Goal: Find specific page/section

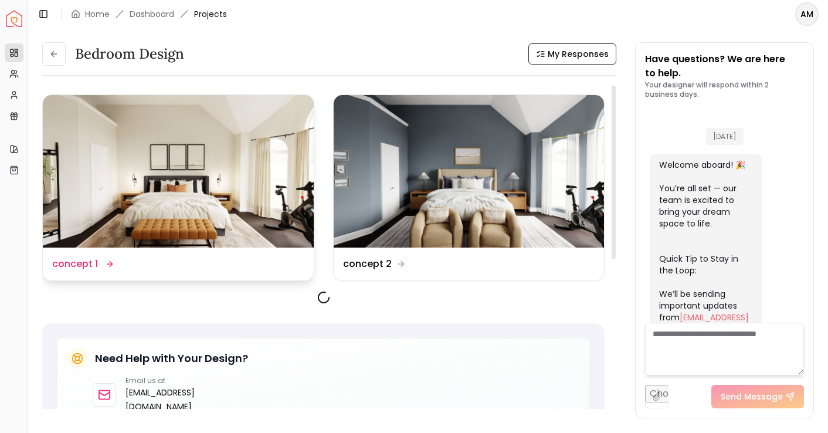
scroll to position [478, 0]
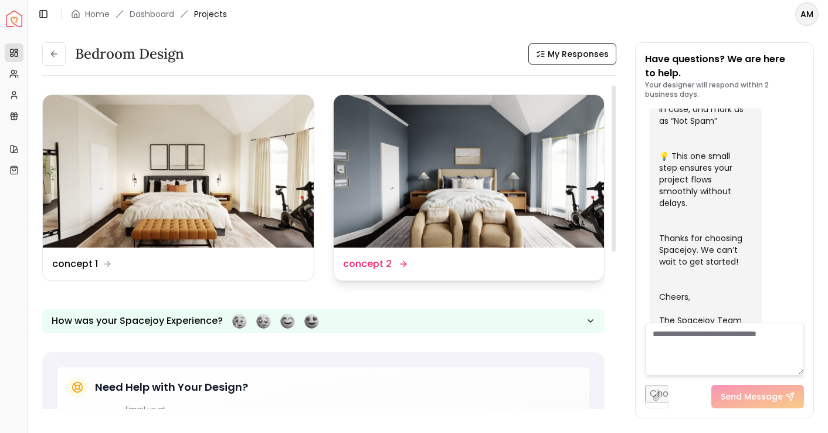
click at [491, 194] on img at bounding box center [469, 171] width 271 height 153
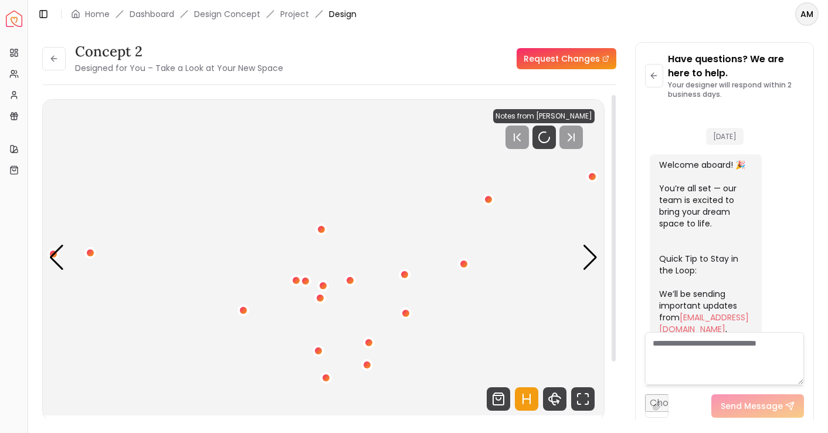
scroll to position [469, 0]
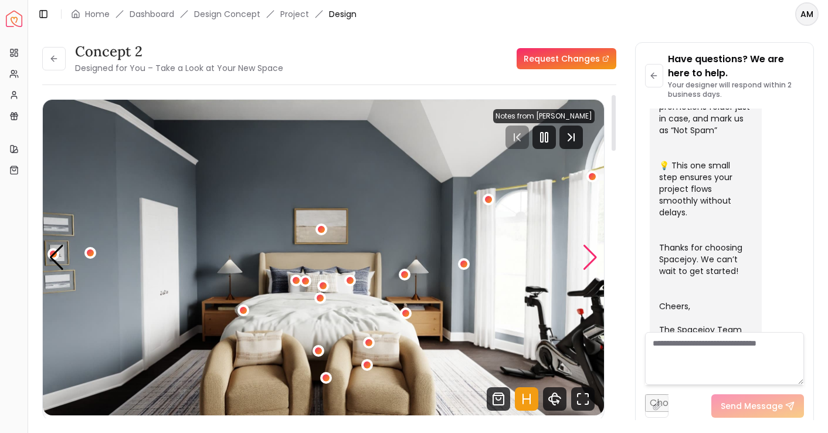
click at [590, 249] on div "Next slide" at bounding box center [591, 258] width 16 height 26
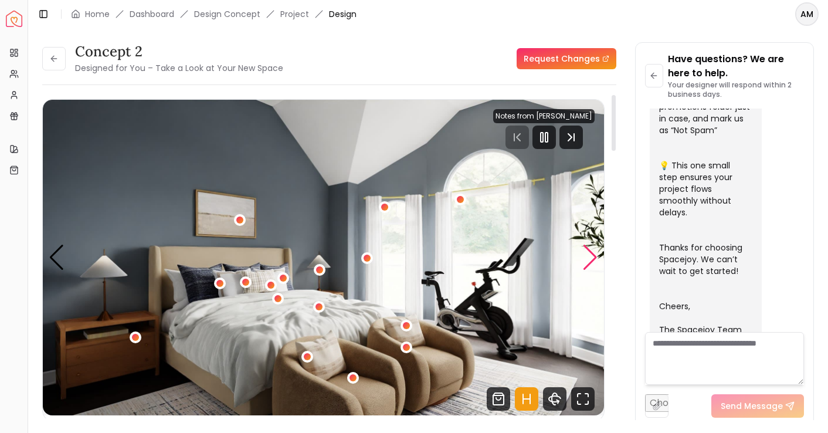
click at [592, 256] on div "Next slide" at bounding box center [591, 258] width 16 height 26
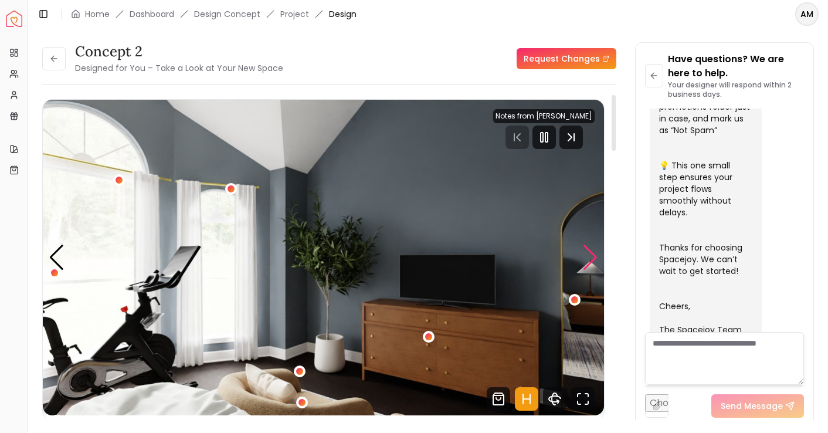
click at [592, 256] on div "Next slide" at bounding box center [591, 258] width 16 height 26
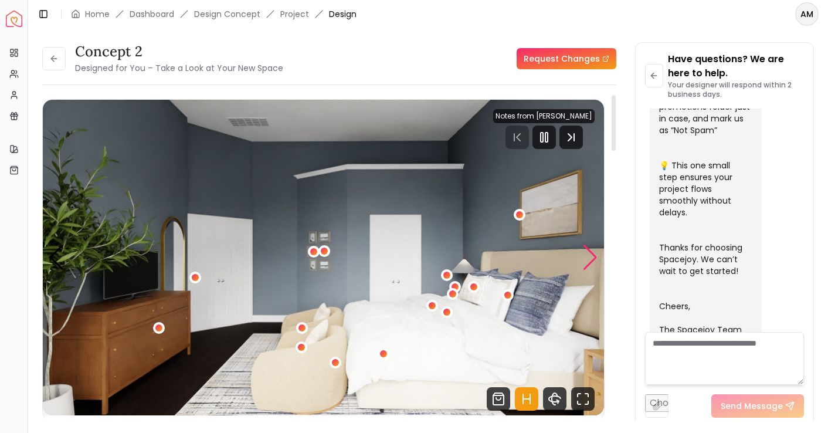
click at [592, 256] on div "Next slide" at bounding box center [591, 258] width 16 height 26
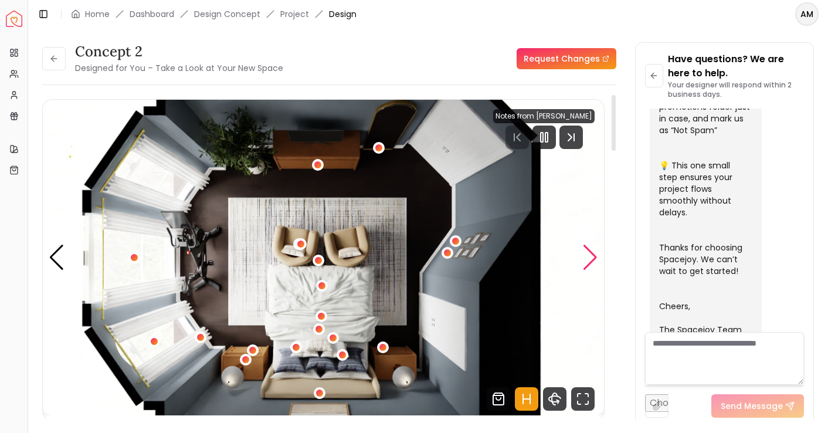
click at [592, 256] on div "Next slide" at bounding box center [591, 258] width 16 height 26
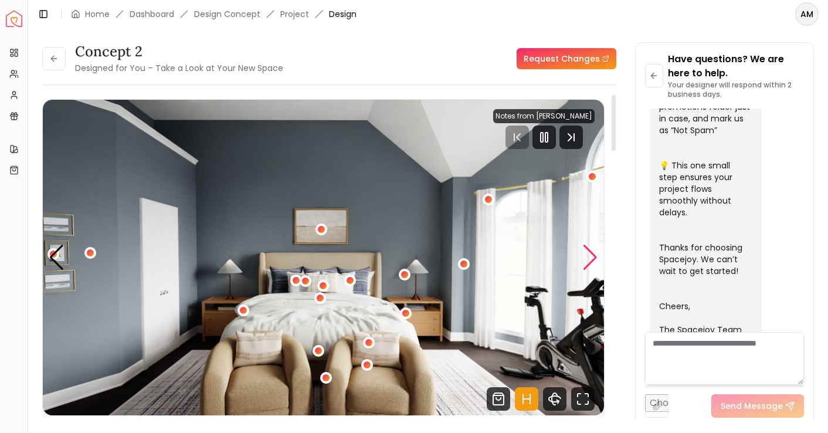
click at [592, 256] on div "Next slide" at bounding box center [591, 258] width 16 height 26
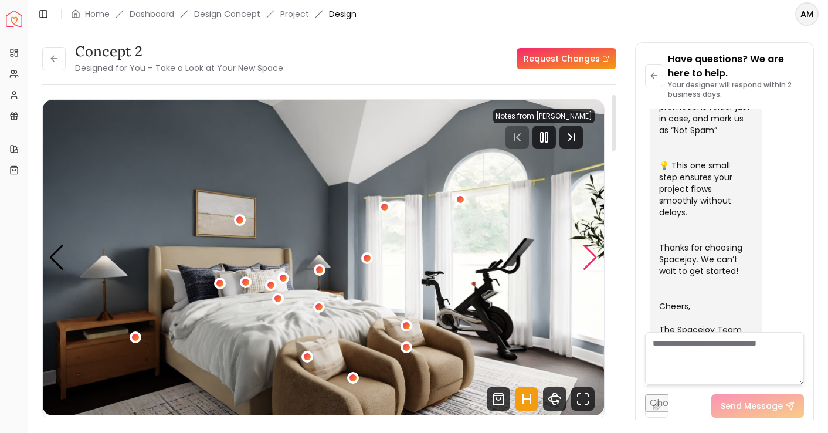
click at [592, 256] on div "Next slide" at bounding box center [591, 258] width 16 height 26
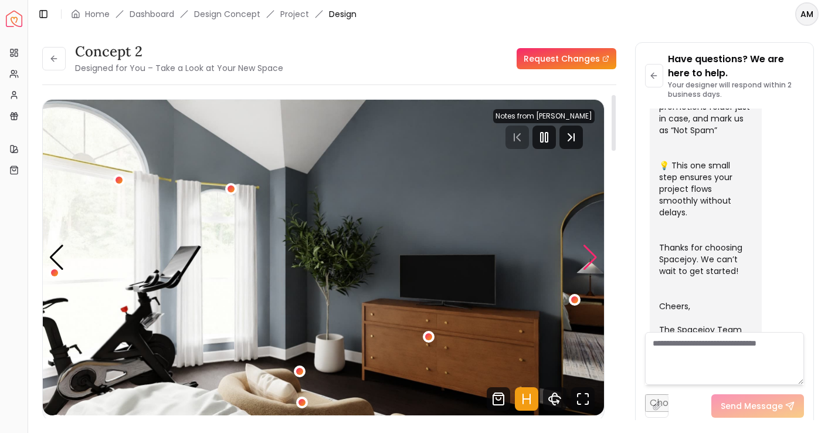
click at [592, 256] on div "Next slide" at bounding box center [591, 258] width 16 height 26
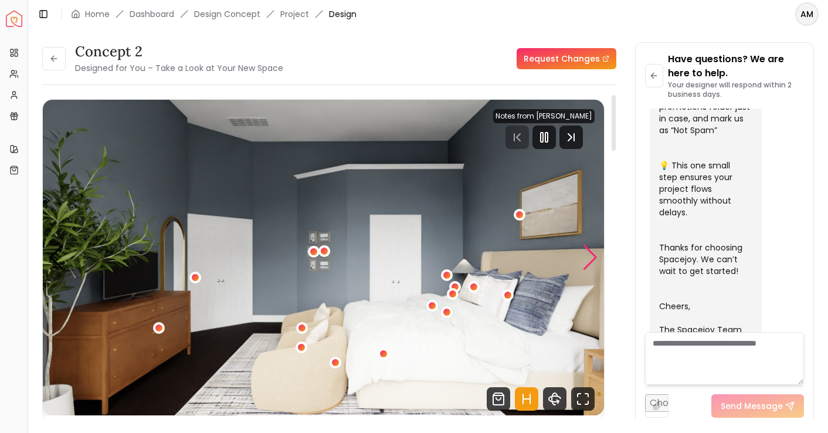
click at [592, 256] on div "Next slide" at bounding box center [591, 258] width 16 height 26
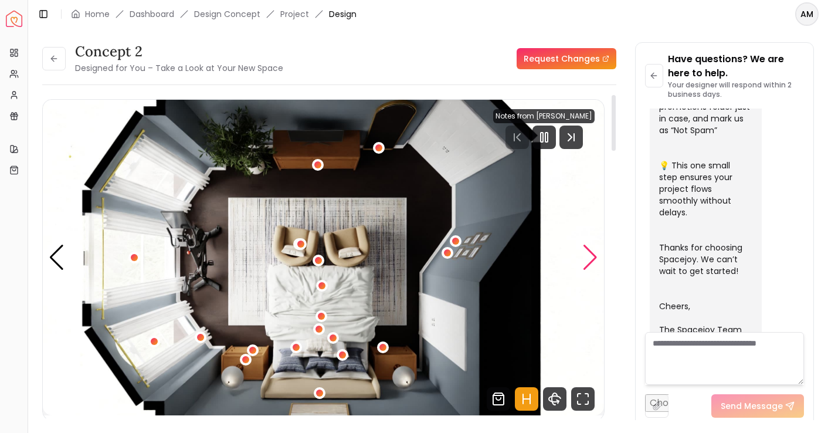
click at [592, 256] on div "Next slide" at bounding box center [591, 258] width 16 height 26
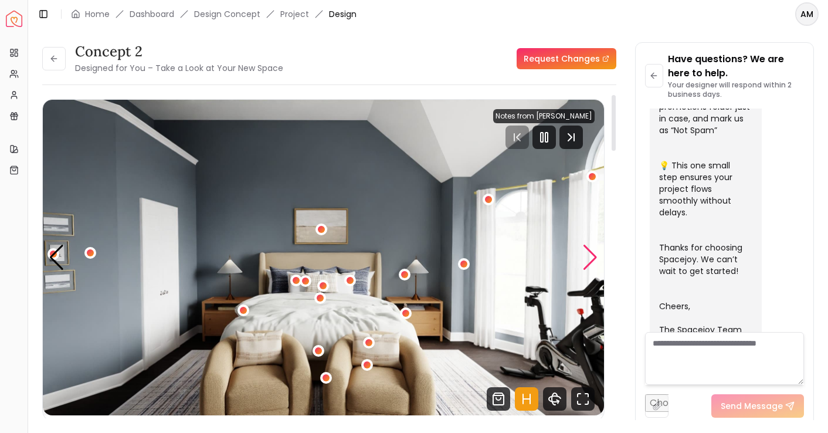
click at [592, 256] on div "Next slide" at bounding box center [591, 258] width 16 height 26
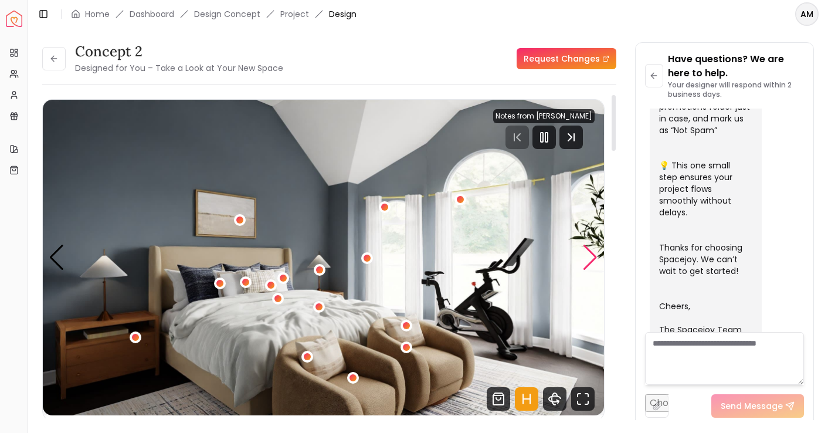
click at [592, 256] on div "Next slide" at bounding box center [591, 258] width 16 height 26
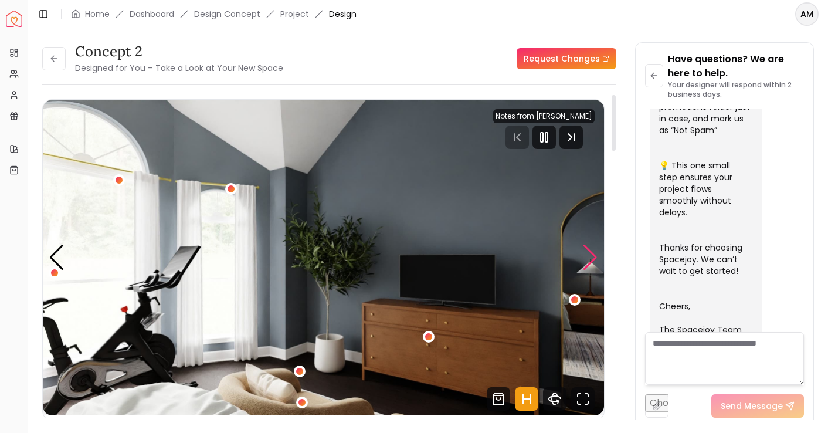
click at [592, 256] on div "Next slide" at bounding box center [591, 258] width 16 height 26
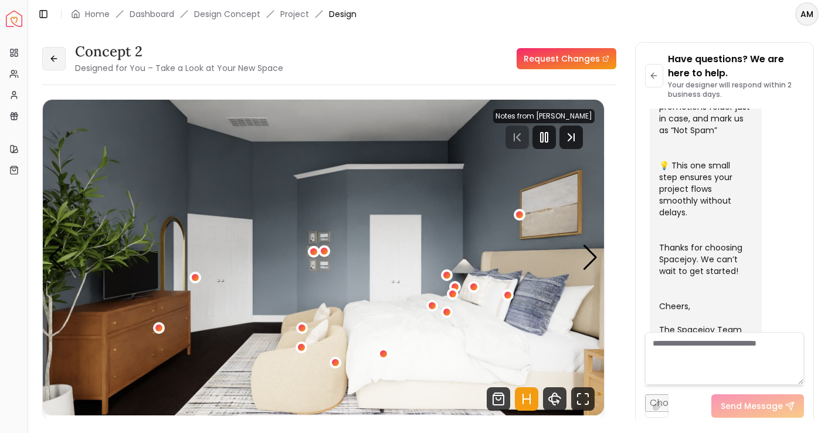
click at [56, 62] on icon at bounding box center [53, 58] width 9 height 9
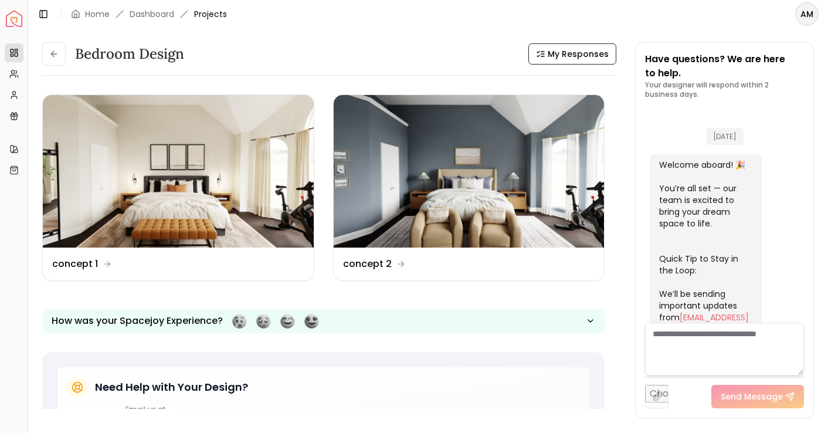
scroll to position [478, 0]
